Goal: Find specific page/section: Find specific page/section

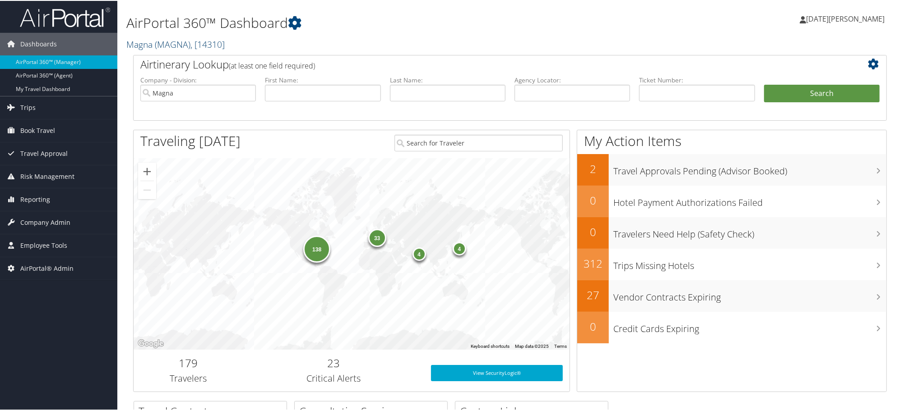
click at [151, 47] on link "Magna ( MAGNA ) , [ 14310 ]" at bounding box center [175, 43] width 98 height 12
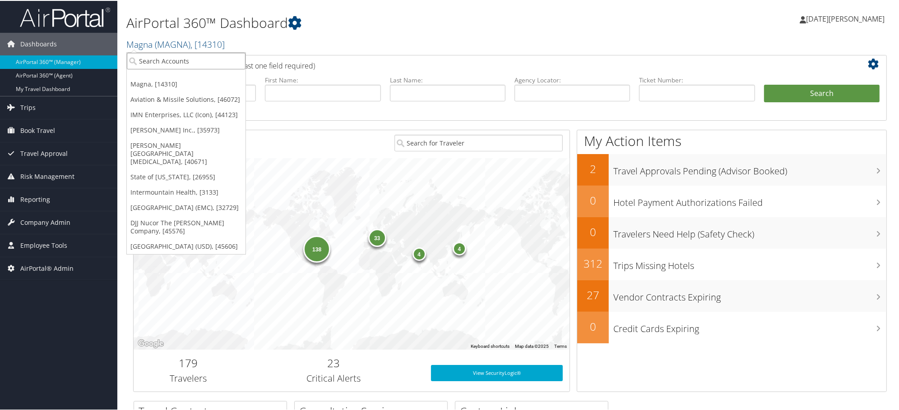
click at [157, 61] on input "search" at bounding box center [186, 60] width 119 height 17
type input "abc"
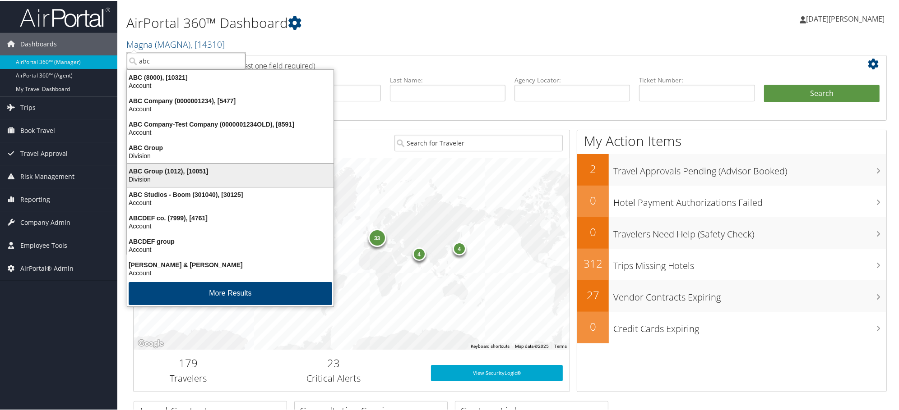
click at [174, 176] on div "Division" at bounding box center [230, 179] width 217 height 8
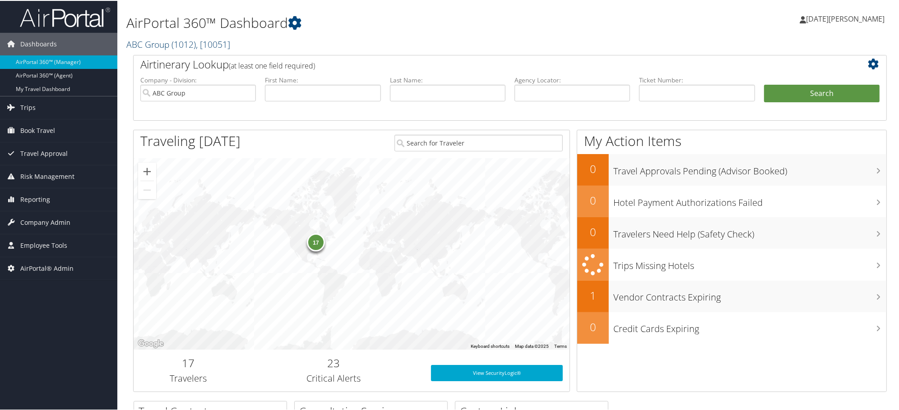
click at [158, 44] on link "ABC Group ( 1012 ) , [ 10051 ]" at bounding box center [178, 43] width 104 height 12
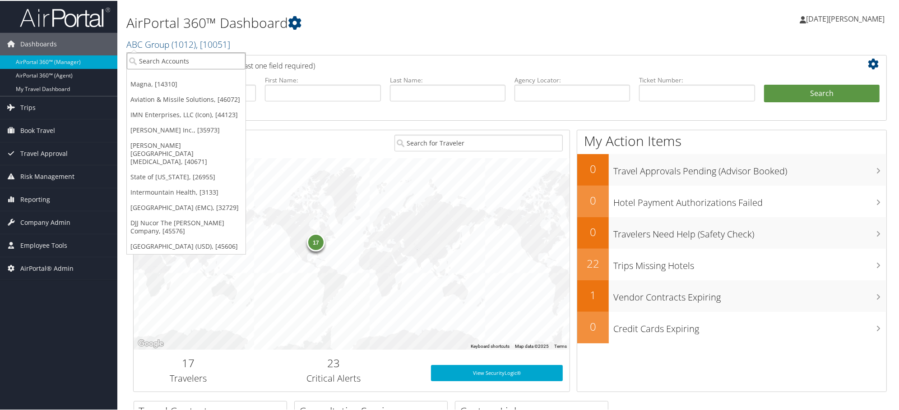
click at [159, 67] on input "search" at bounding box center [186, 60] width 119 height 17
type input "abc"
click at [489, 36] on h2 "ABC Group ( 1012 ) , [ 10051 ]" at bounding box center [381, 42] width 511 height 15
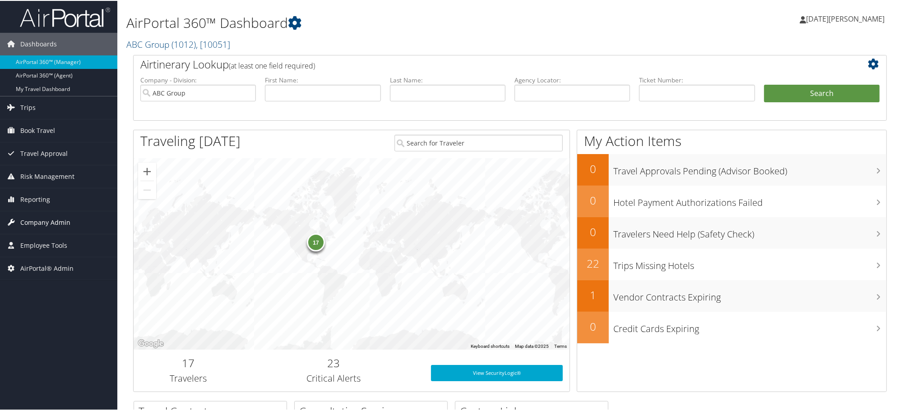
click at [46, 226] on span "Company Admin" at bounding box center [45, 222] width 50 height 23
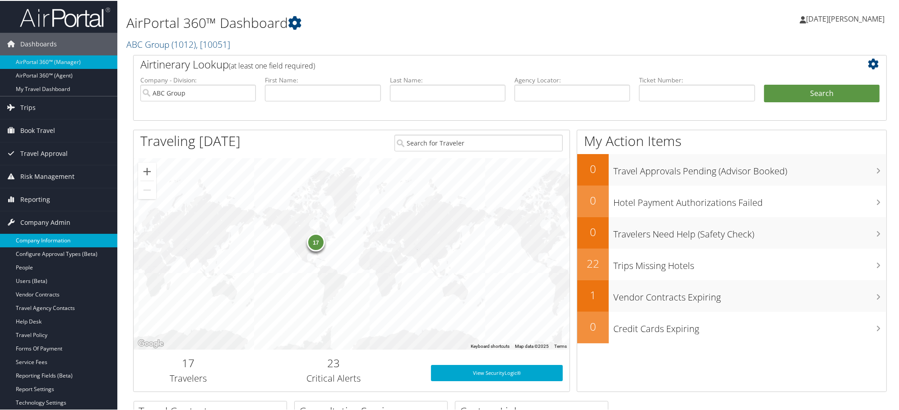
click at [39, 242] on link "Company Information" at bounding box center [58, 240] width 117 height 14
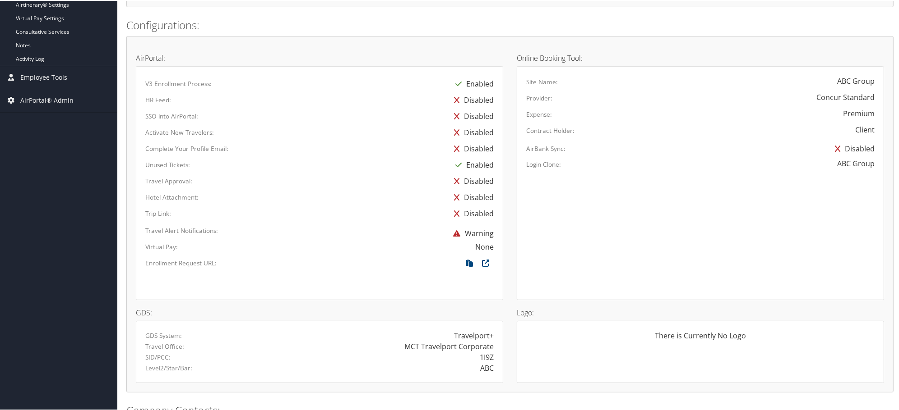
scroll to position [469, 0]
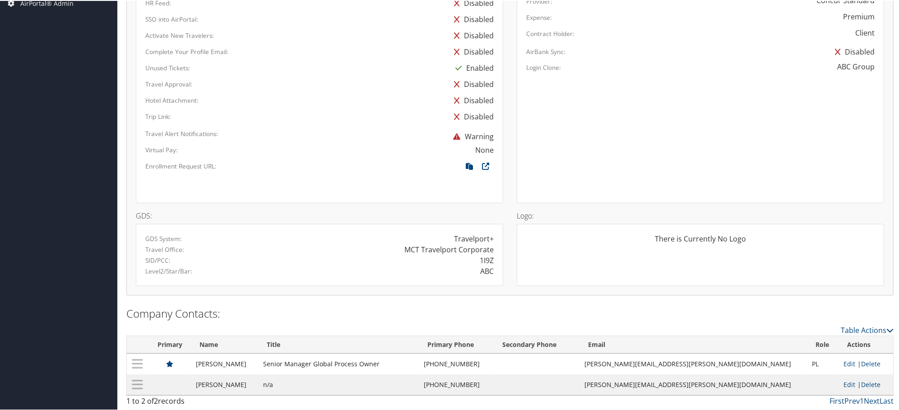
click at [481, 259] on div "1I9Z" at bounding box center [487, 259] width 14 height 11
copy div "1I9Z"
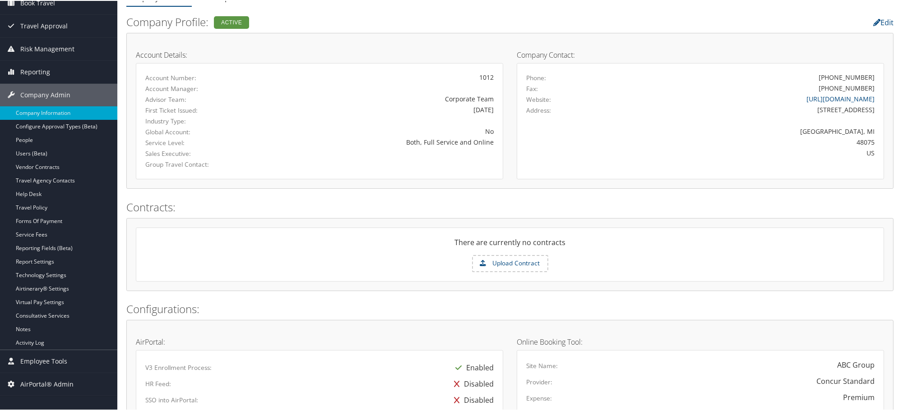
scroll to position [0, 0]
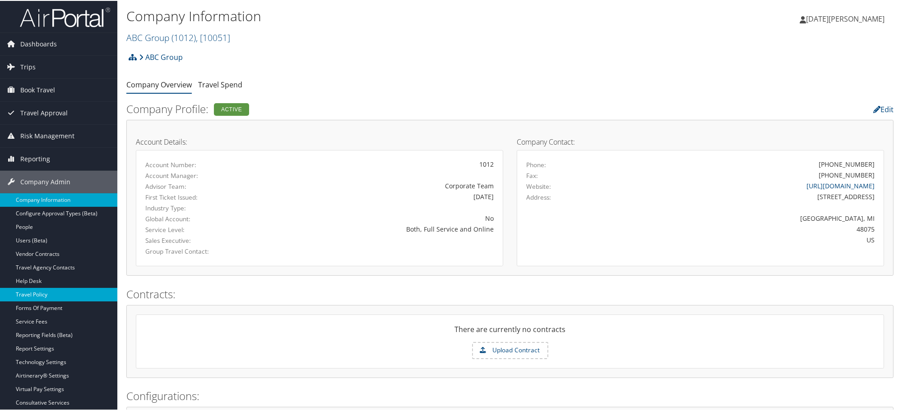
click at [34, 296] on link "Travel Policy" at bounding box center [58, 294] width 117 height 14
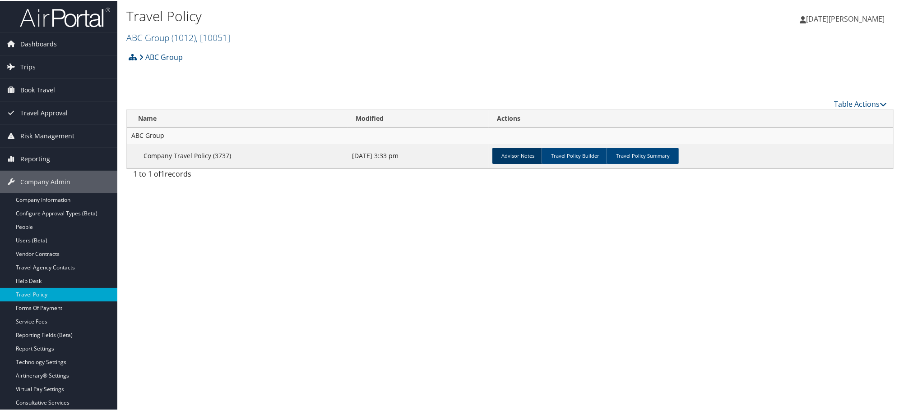
click at [521, 148] on link "Advisor Notes" at bounding box center [517, 155] width 51 height 16
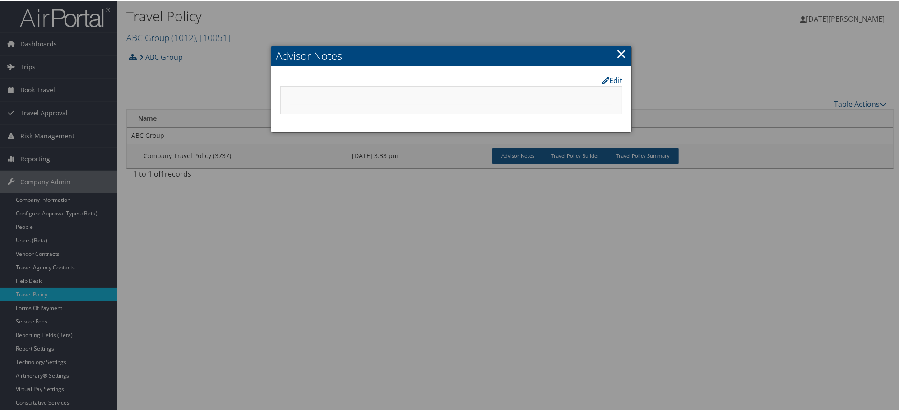
click at [620, 50] on link "×" at bounding box center [621, 53] width 10 height 18
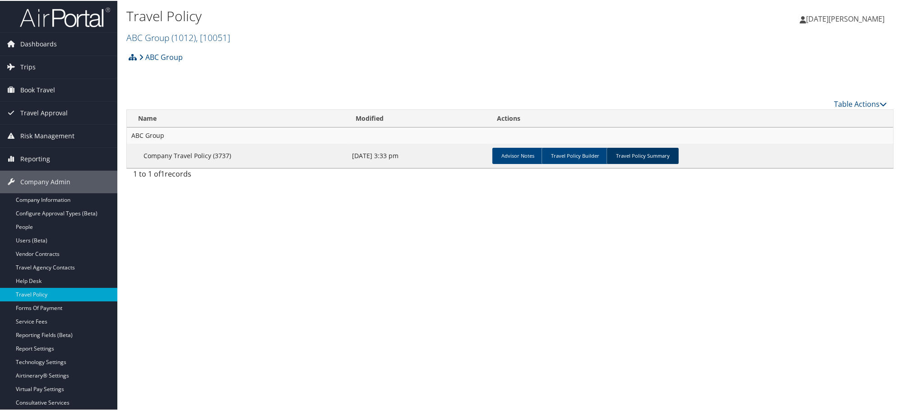
click at [638, 154] on link "Travel Policy Summary" at bounding box center [642, 155] width 72 height 16
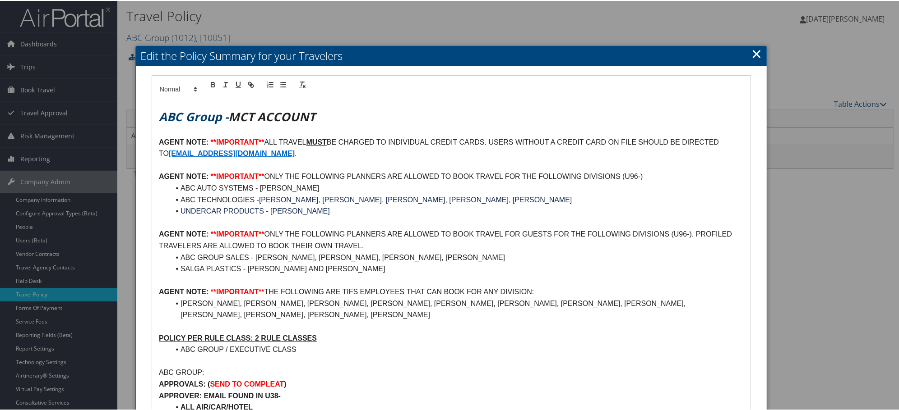
click at [752, 47] on link "×" at bounding box center [756, 53] width 10 height 18
